Goal: Task Accomplishment & Management: Complete application form

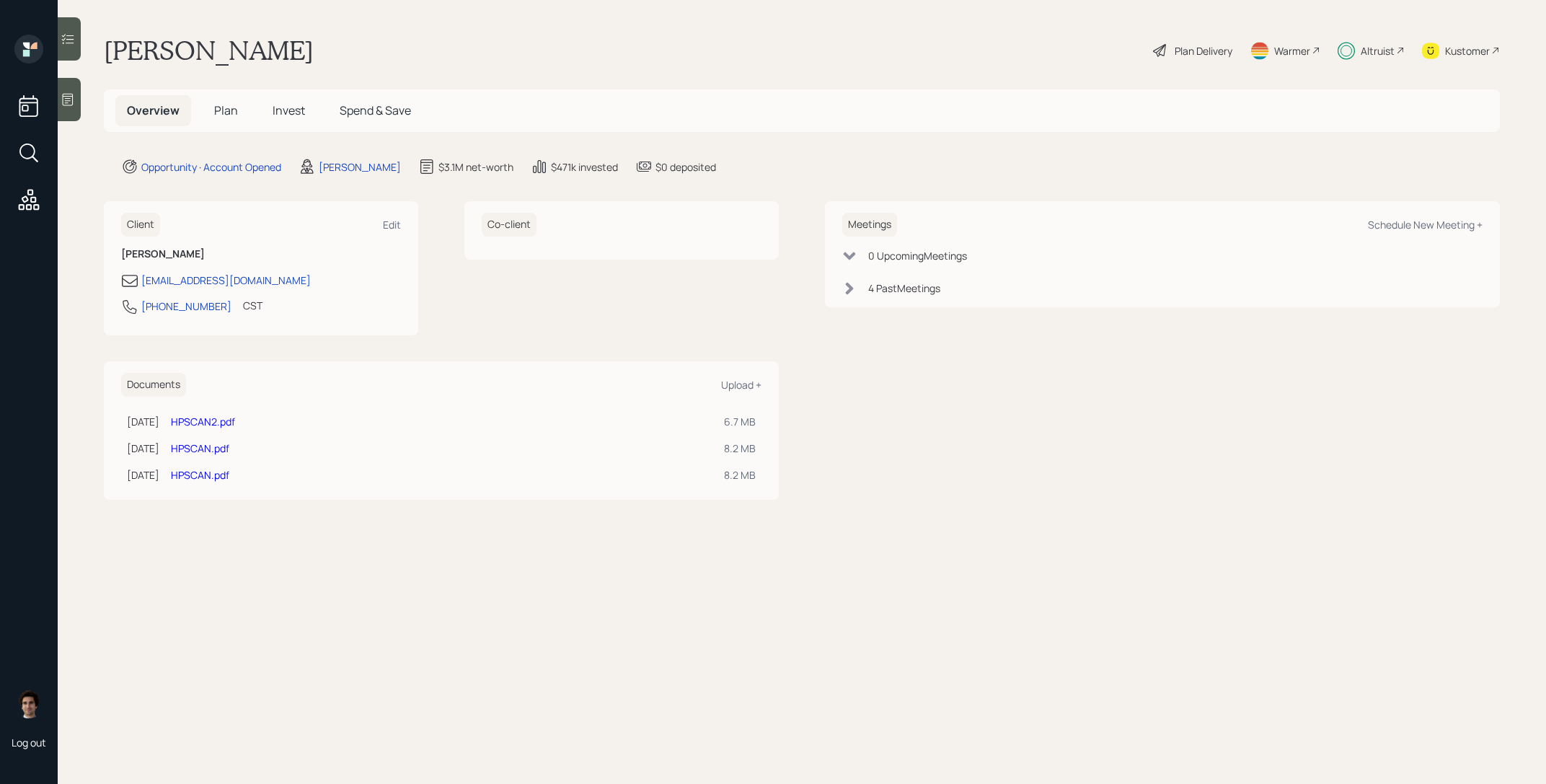
click at [292, 119] on h5 "Invest" at bounding box center [289, 110] width 55 height 31
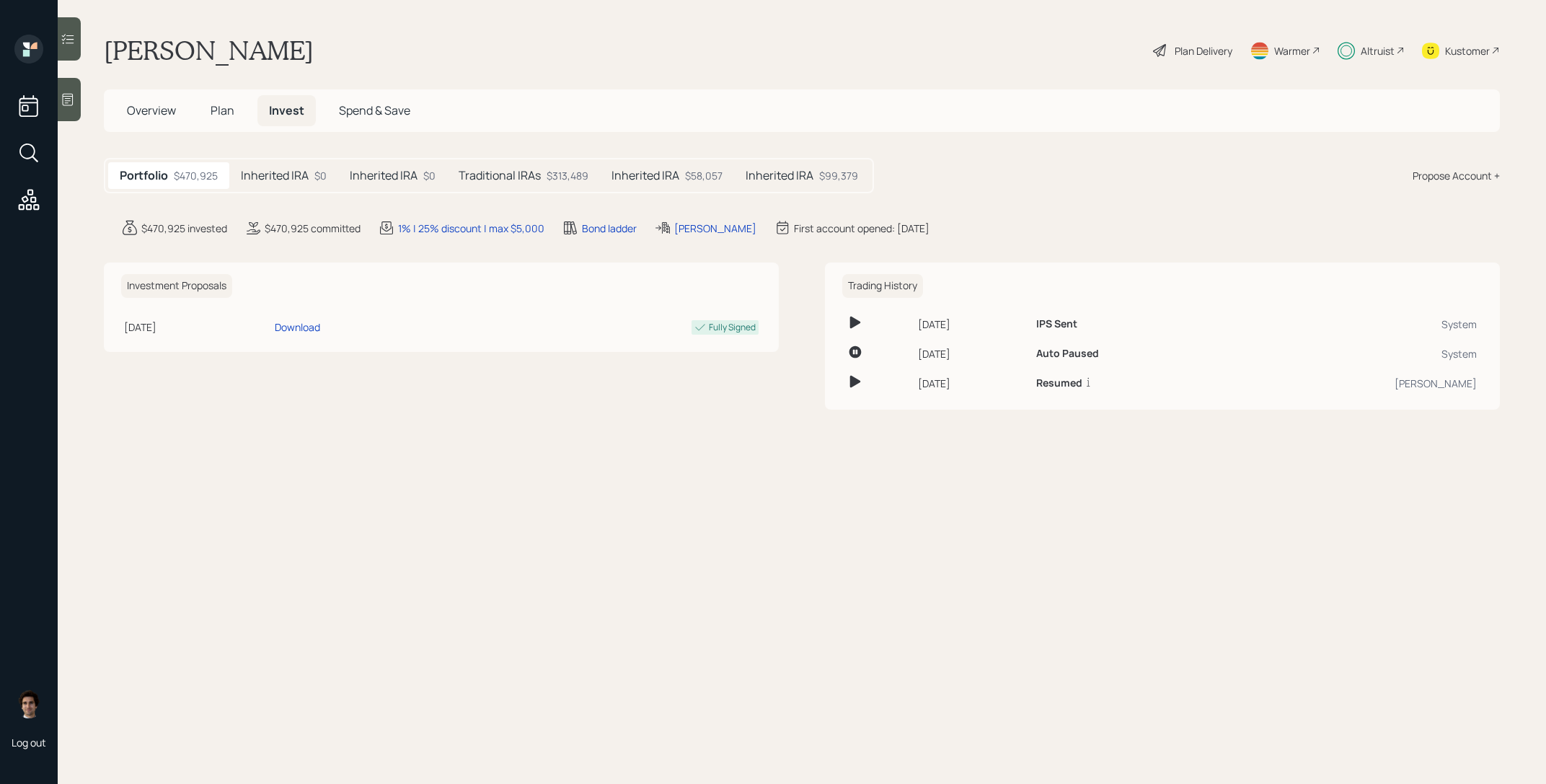
click at [420, 182] on div "Inherited IRA $0" at bounding box center [393, 176] width 109 height 26
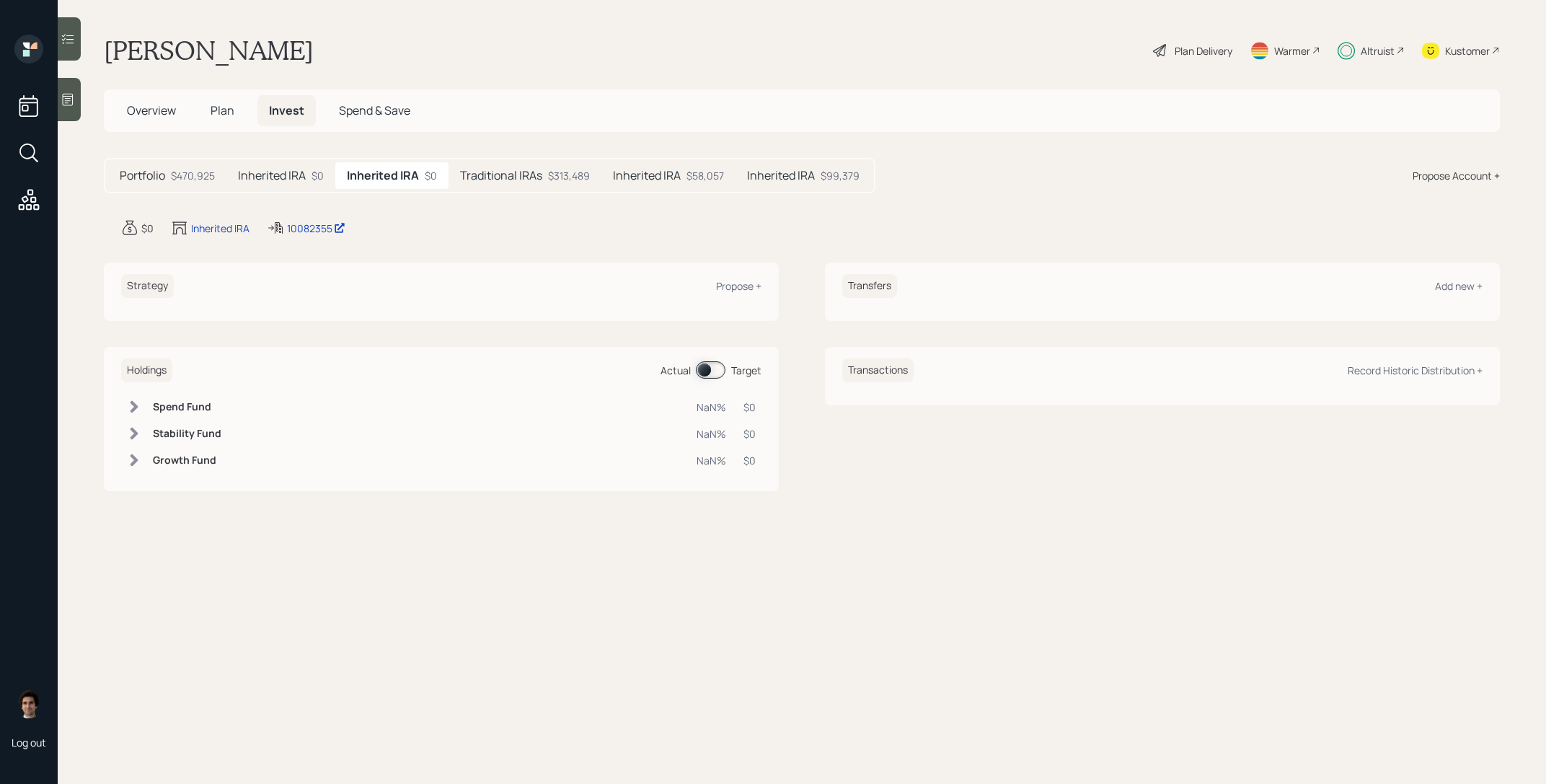
click at [310, 181] on div "Inherited IRA $0" at bounding box center [281, 176] width 109 height 26
click at [497, 142] on main "Ron Graczyk Plan Delivery Warmer Altruist Kustomer Overview Plan Invest Spend &…" at bounding box center [801, 392] width 1489 height 784
click at [513, 181] on h5 "Traditional IRAs" at bounding box center [500, 175] width 82 height 14
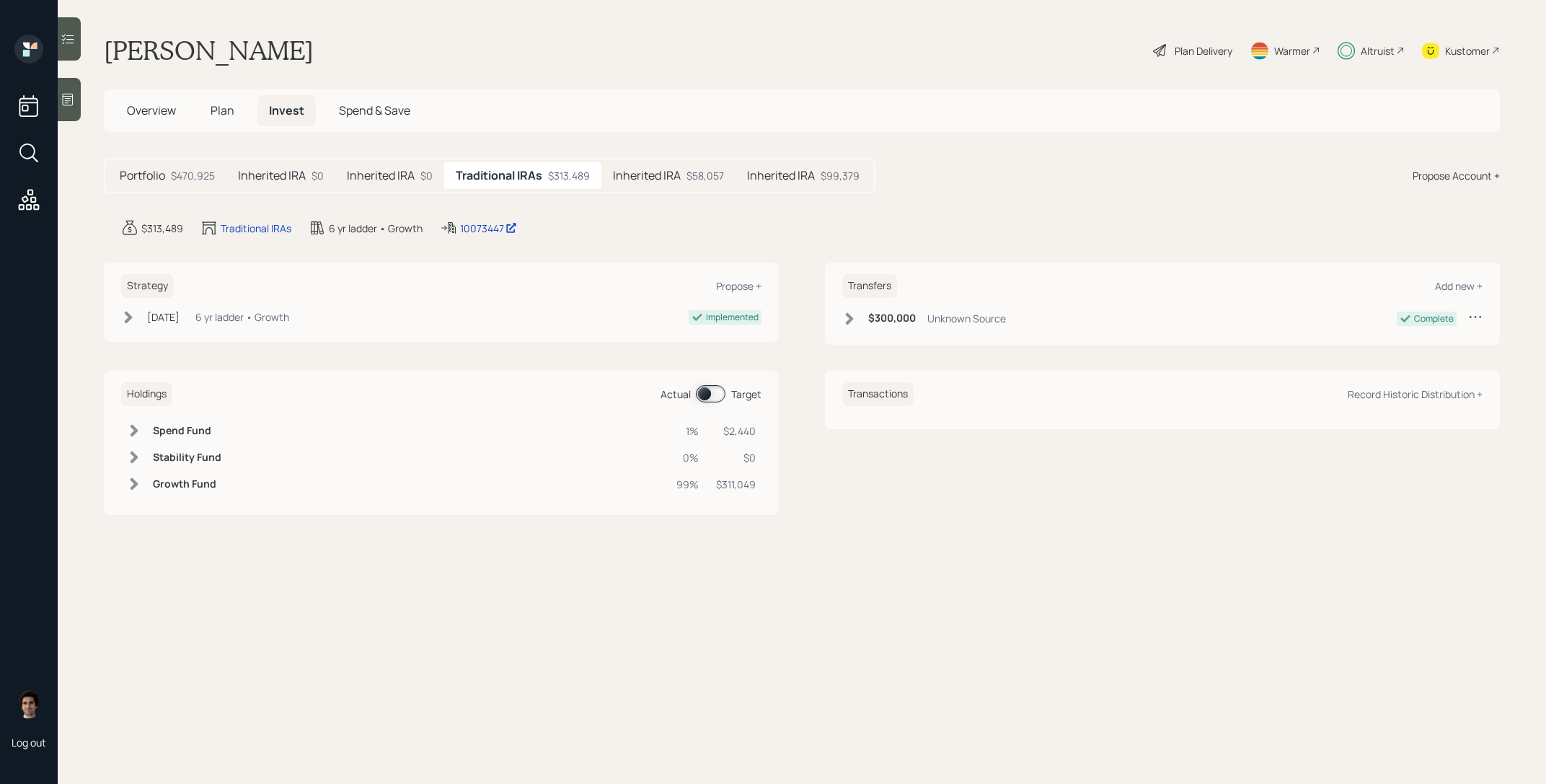
click at [639, 175] on h5 "Inherited IRA" at bounding box center [647, 175] width 68 height 14
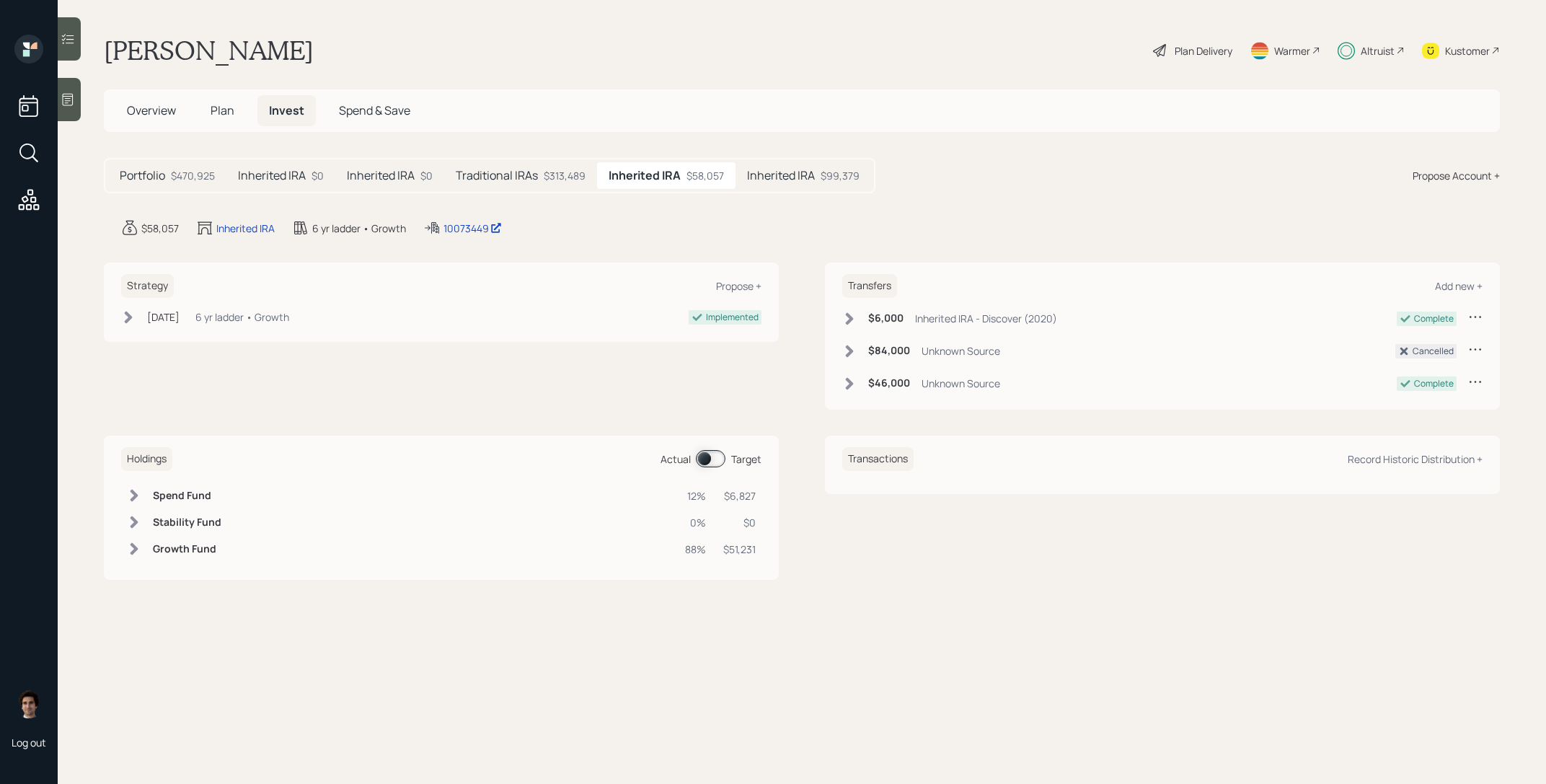
click at [181, 183] on div "Portfolio $470,925" at bounding box center [167, 176] width 118 height 26
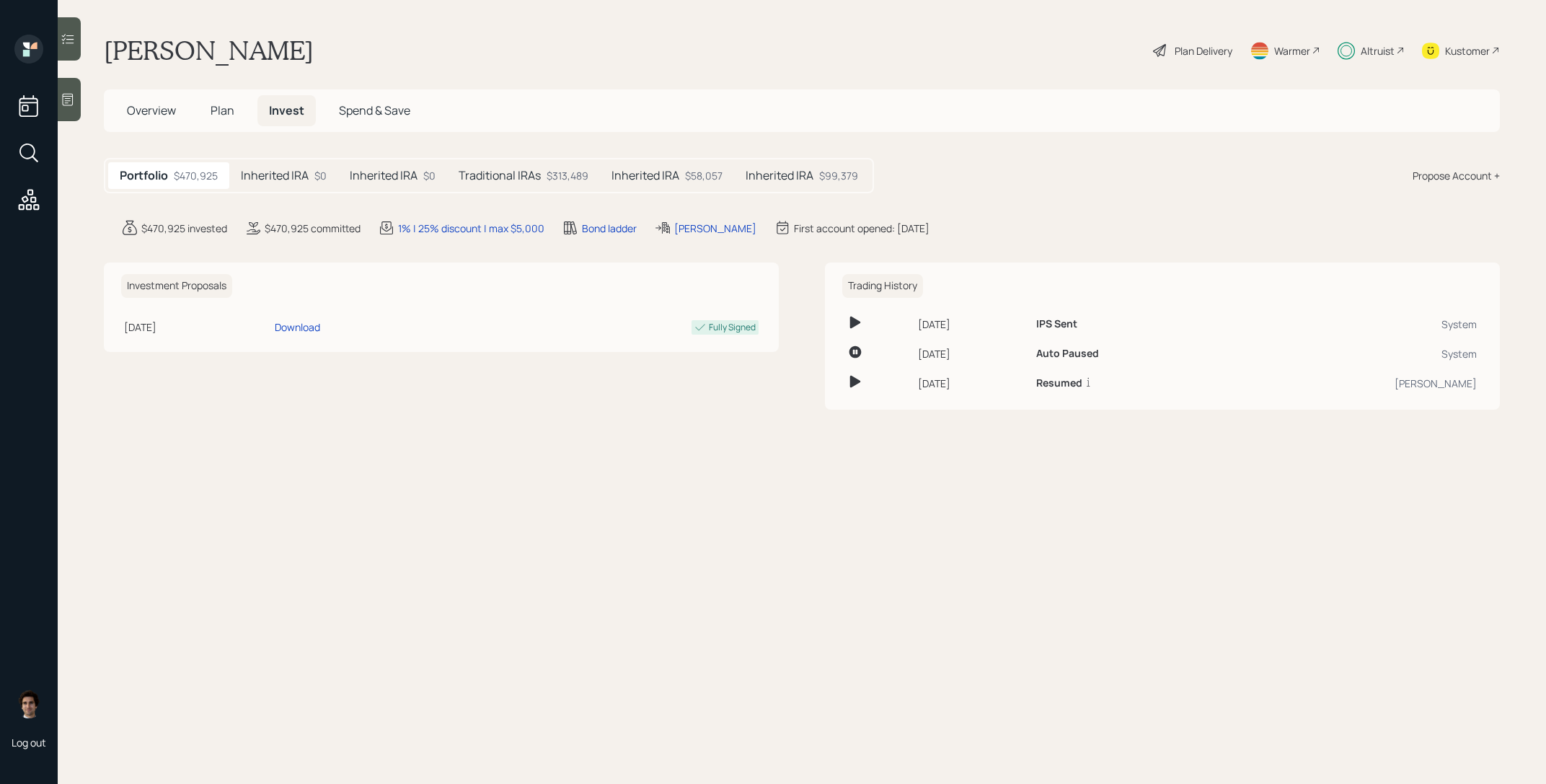
click at [225, 116] on span "Plan" at bounding box center [222, 110] width 24 height 16
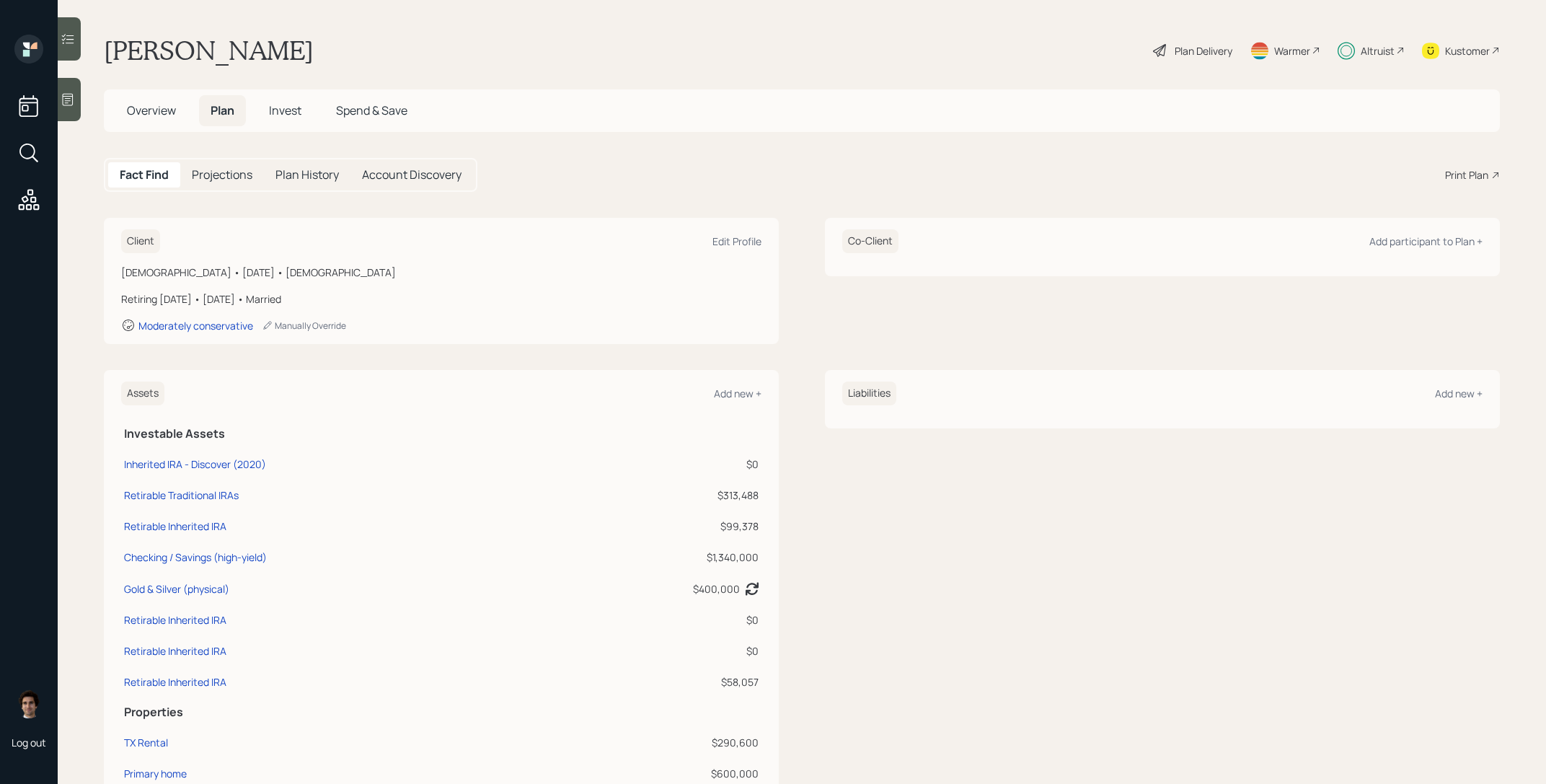
click at [165, 109] on span "Overview" at bounding box center [151, 110] width 49 height 16
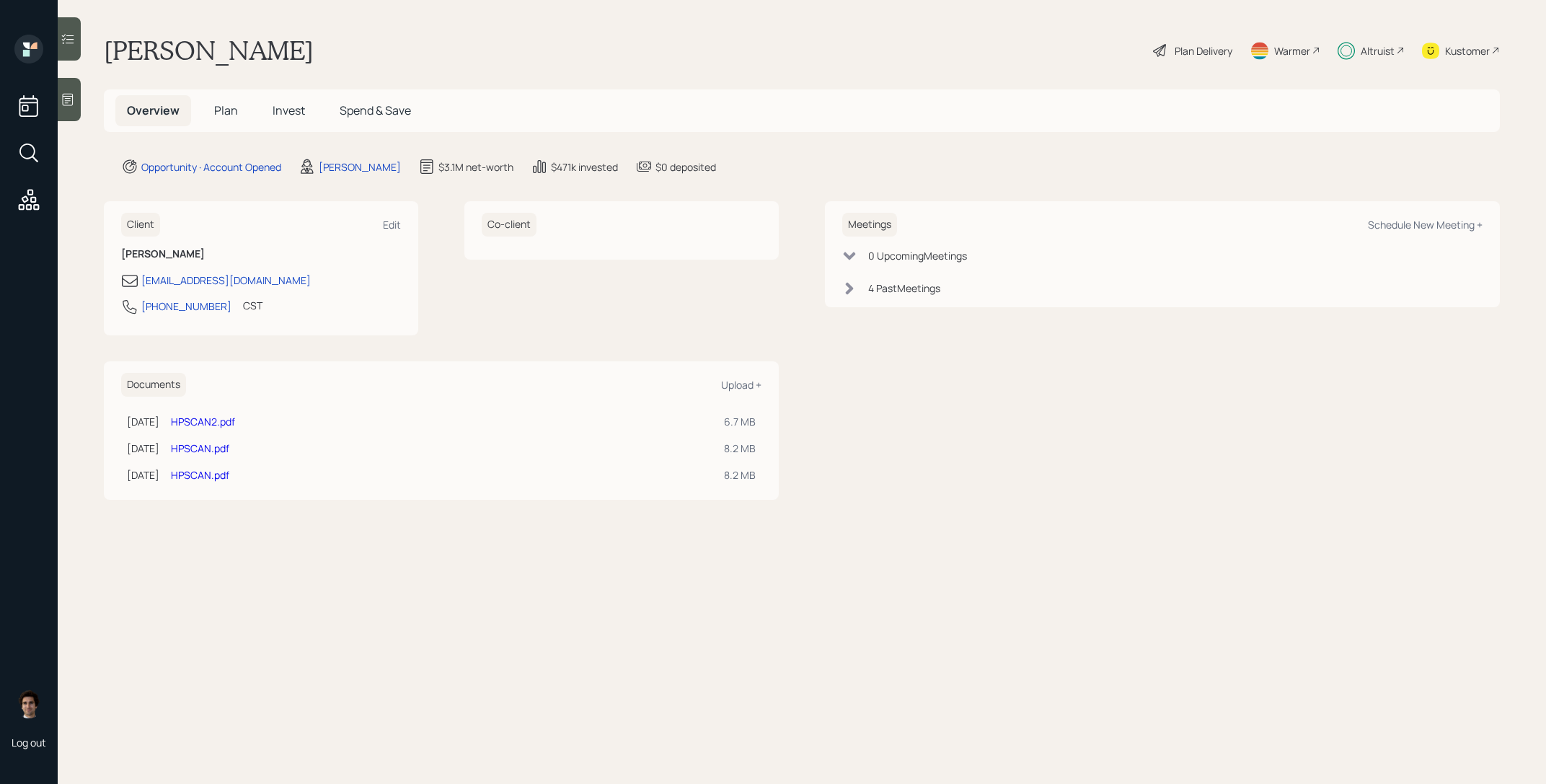
click at [228, 117] on span "Plan" at bounding box center [226, 110] width 24 height 16
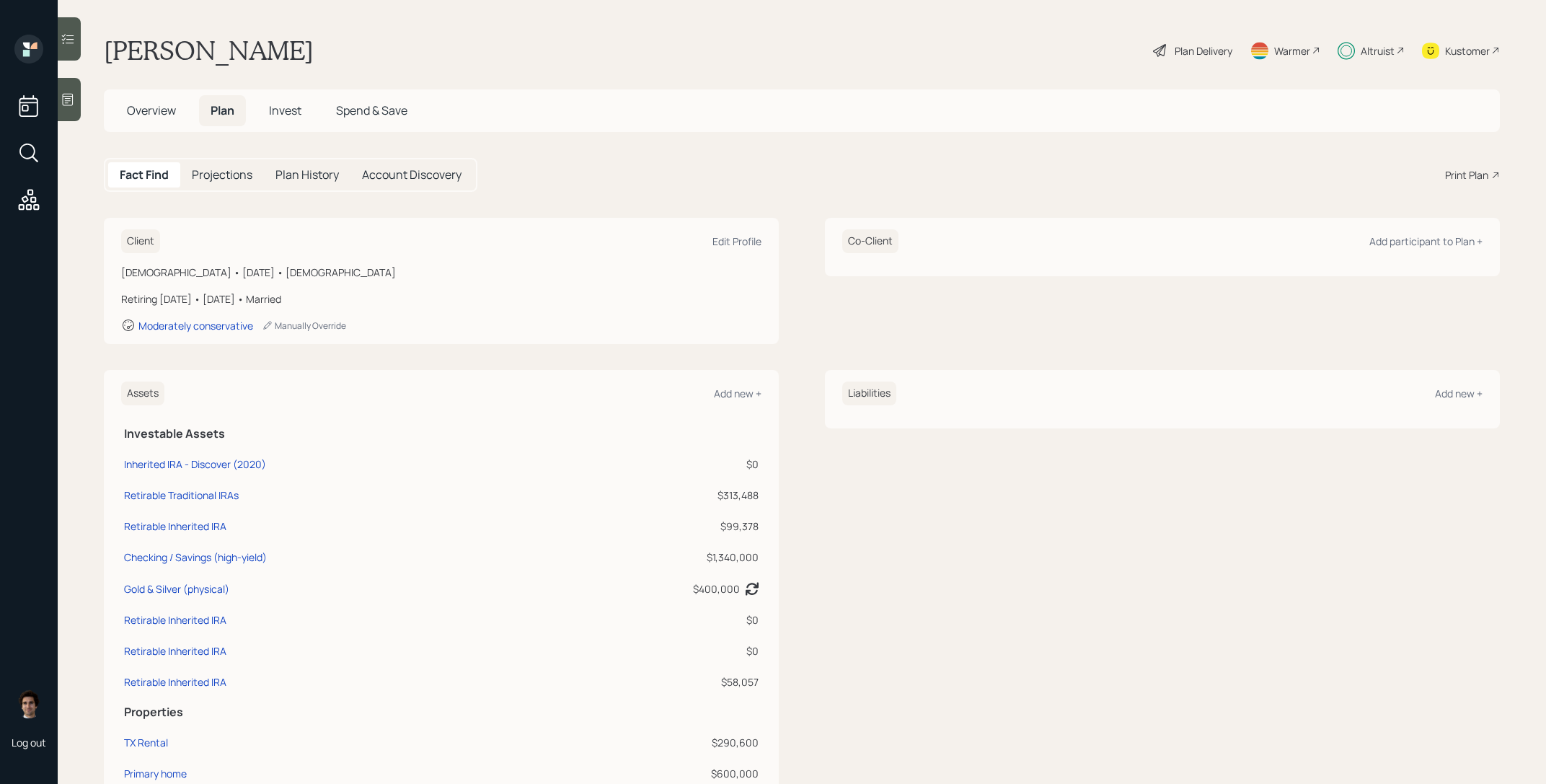
click at [140, 70] on main "Ron Graczyk Plan Delivery Warmer Altruist Kustomer Overview Plan Invest Spend &…" at bounding box center [801, 392] width 1489 height 784
click at [240, 458] on div "Inherited IRA - Discover (2020)" at bounding box center [195, 464] width 142 height 15
select select "ira"
select select "balanced"
click at [165, 122] on h5 "Overview" at bounding box center [151, 110] width 72 height 31
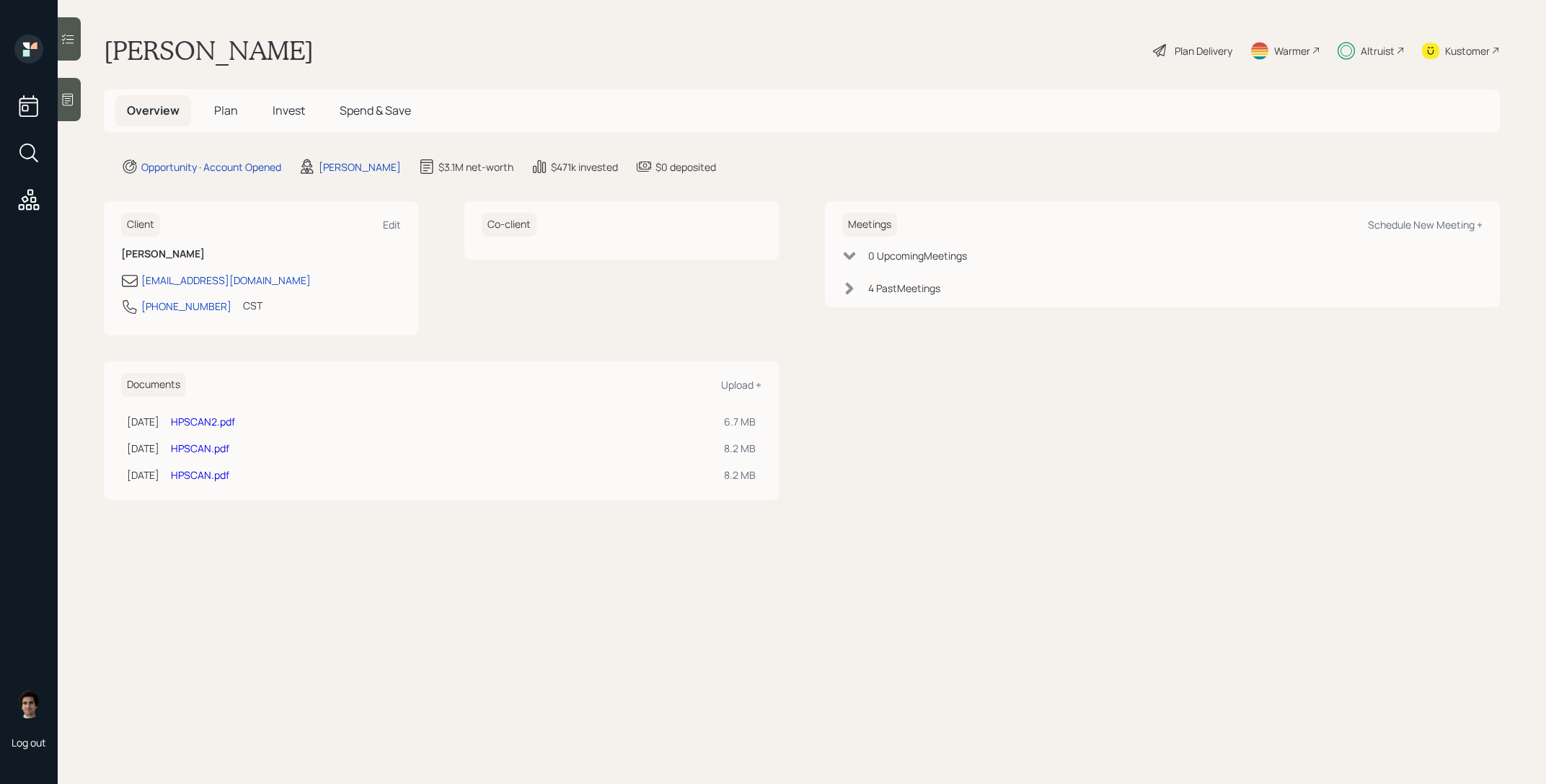
click at [235, 420] on link "HPSCAN2.pdf" at bounding box center [203, 421] width 64 height 14
click at [225, 419] on link "HPSCAN2.pdf" at bounding box center [203, 421] width 64 height 14
